Goal: Navigation & Orientation: Find specific page/section

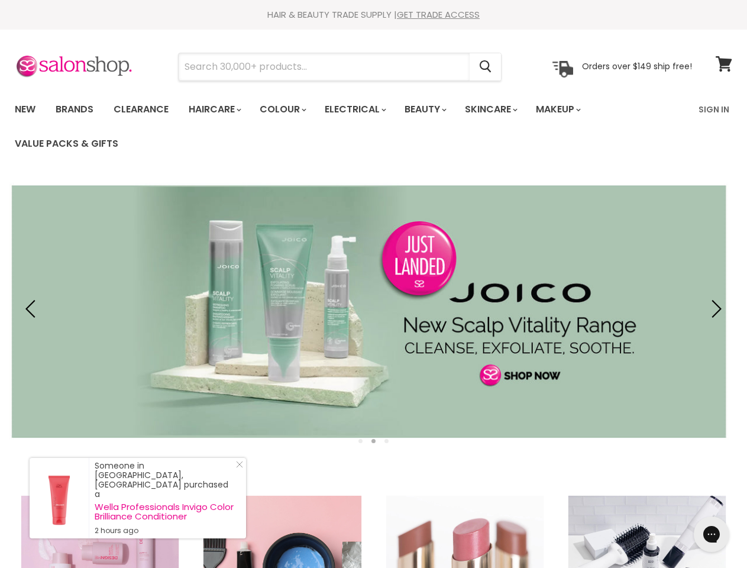
click at [325, 67] on input "Search" at bounding box center [324, 66] width 291 height 27
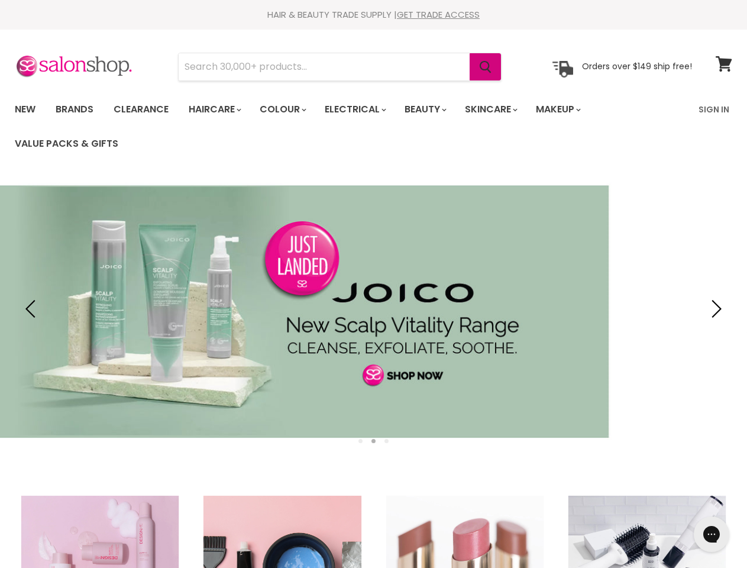
click at [486, 67] on icon "Search" at bounding box center [486, 67] width 12 height 12
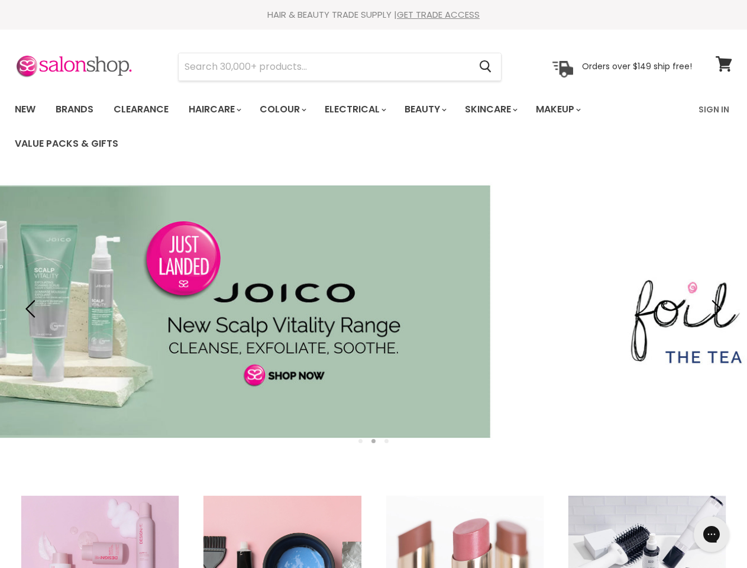
click at [218, 109] on link "Haircare" at bounding box center [214, 109] width 69 height 25
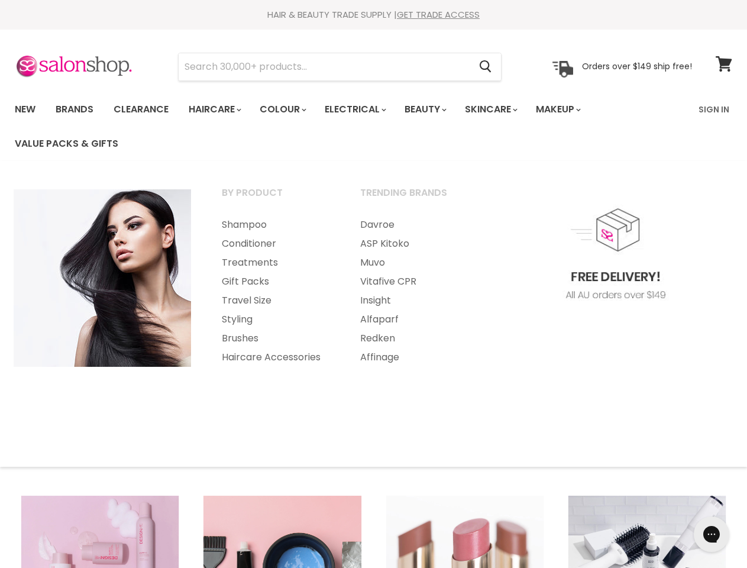
click at [289, 109] on link "Colour" at bounding box center [282, 109] width 63 height 25
